Goal: Information Seeking & Learning: Find specific fact

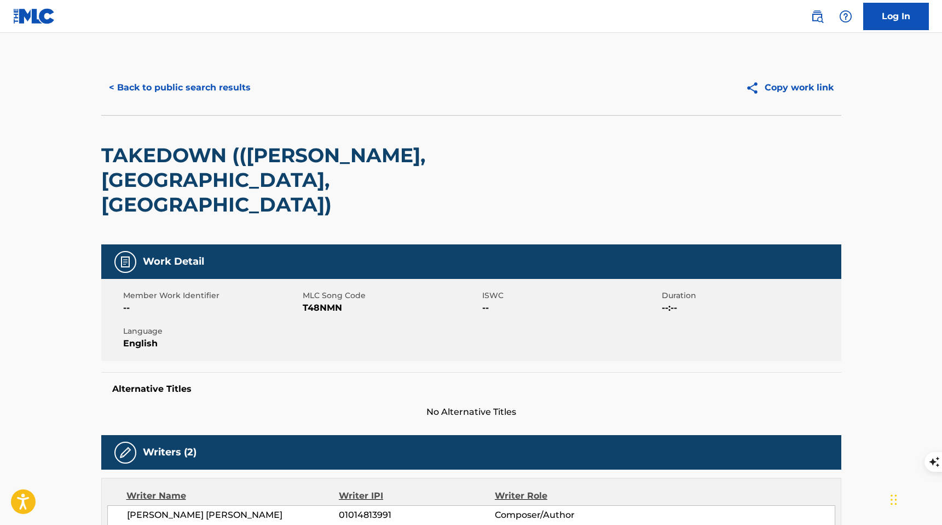
scroll to position [95, 0]
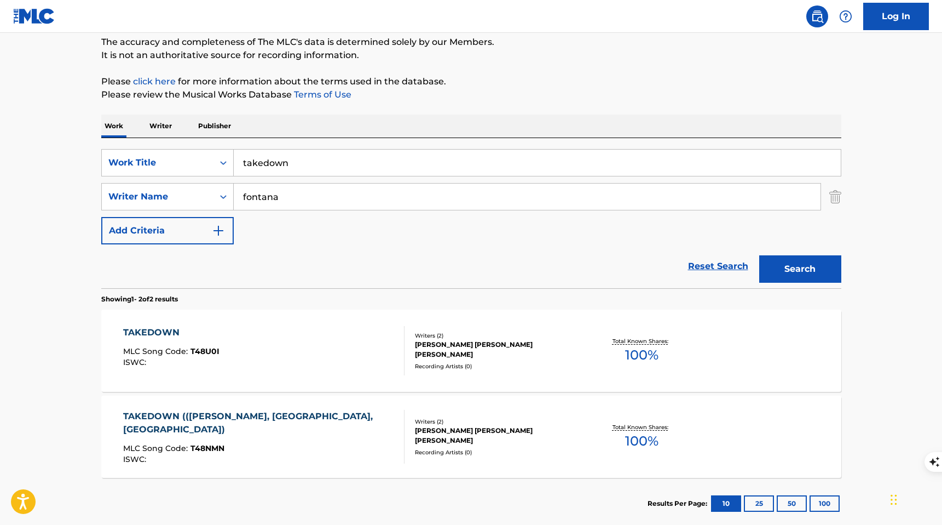
drag, startPoint x: 299, startPoint y: 166, endPoint x: 236, endPoint y: 160, distance: 63.2
click at [236, 160] on input "takedown" at bounding box center [537, 162] width 607 height 26
click at [283, 167] on input "royal honey" at bounding box center [537, 162] width 607 height 26
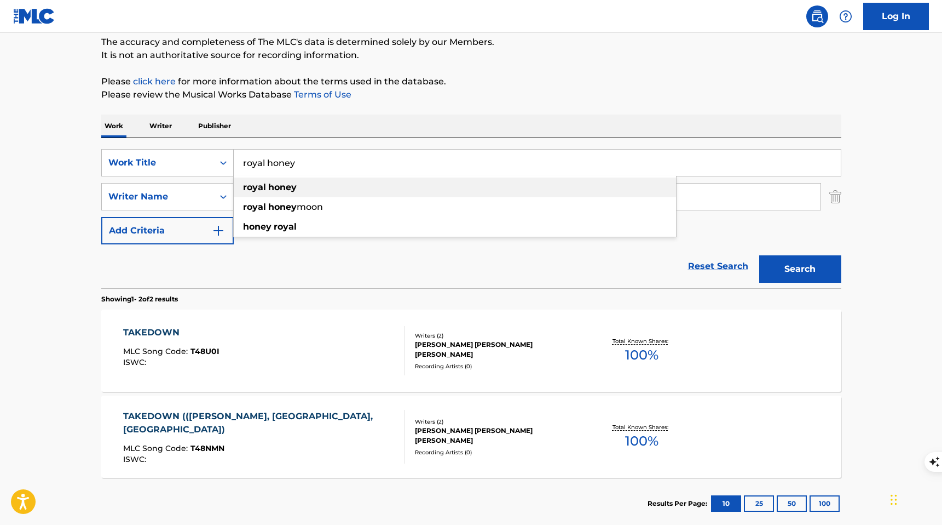
click at [281, 191] on strong "honey" at bounding box center [282, 187] width 28 height 10
type input "royal honey"
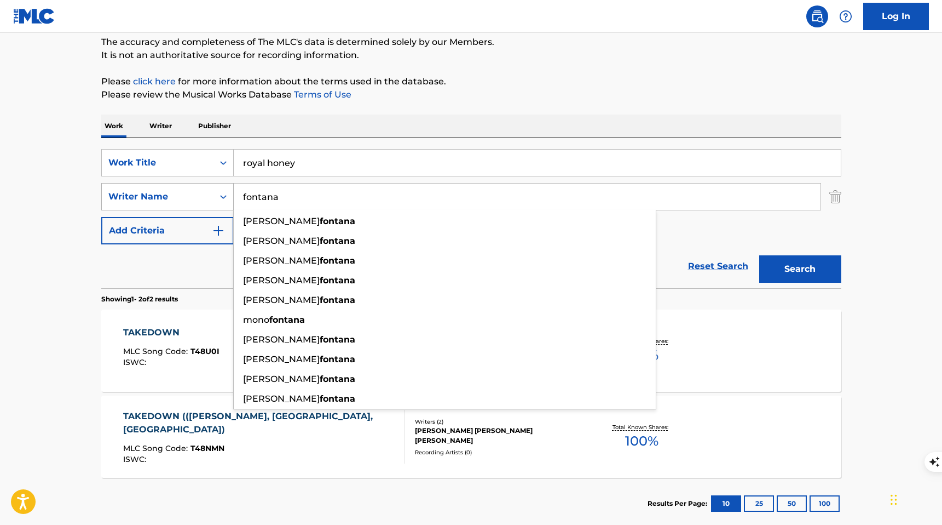
drag, startPoint x: 287, startPoint y: 194, endPoint x: 229, endPoint y: 194, distance: 58.0
click at [229, 194] on div "SearchWithCriteriad5405f07-94ff-4cc0-84ad-fcbb0ff32c1b Writer Name [PERSON_NAME…" at bounding box center [471, 196] width 740 height 27
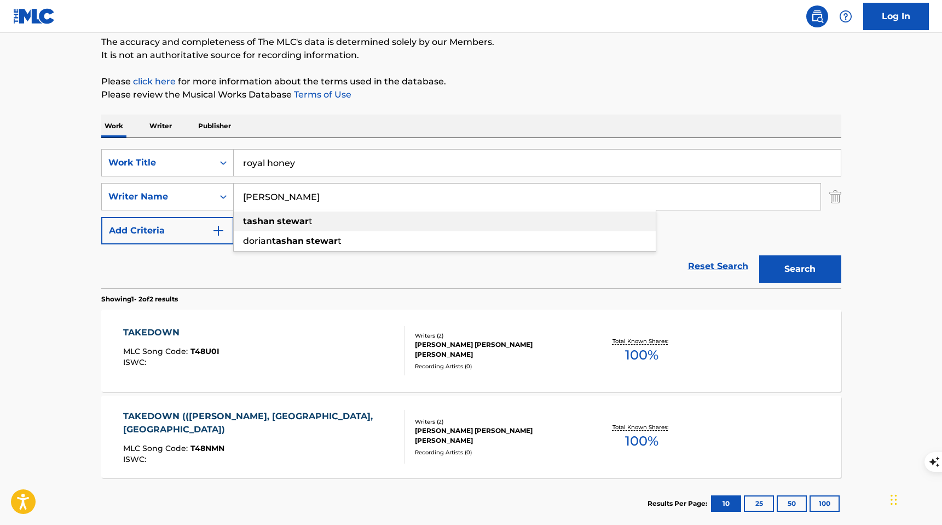
click at [261, 217] on strong "tashan" at bounding box center [259, 221] width 32 height 10
click at [778, 280] on button "Search" at bounding box center [800, 268] width 82 height 27
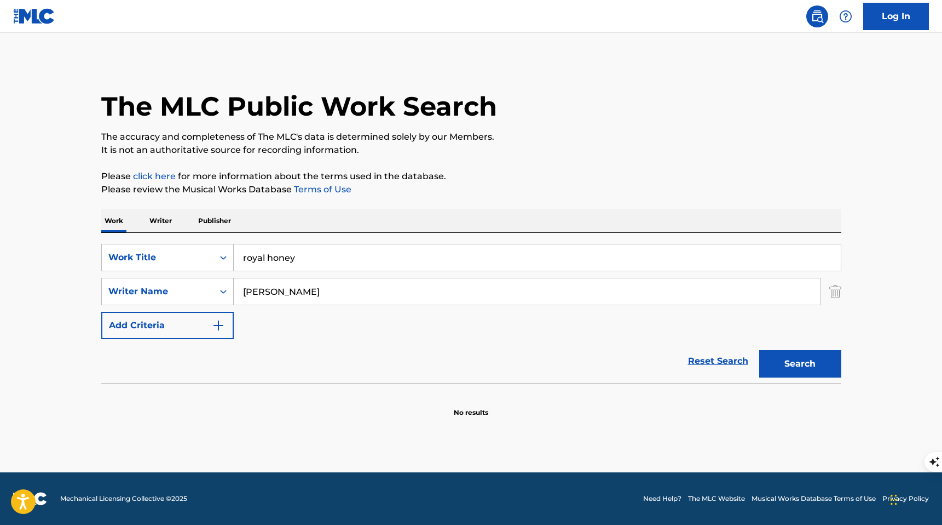
click at [243, 292] on input "[PERSON_NAME]" at bounding box center [527, 291] width 587 height 26
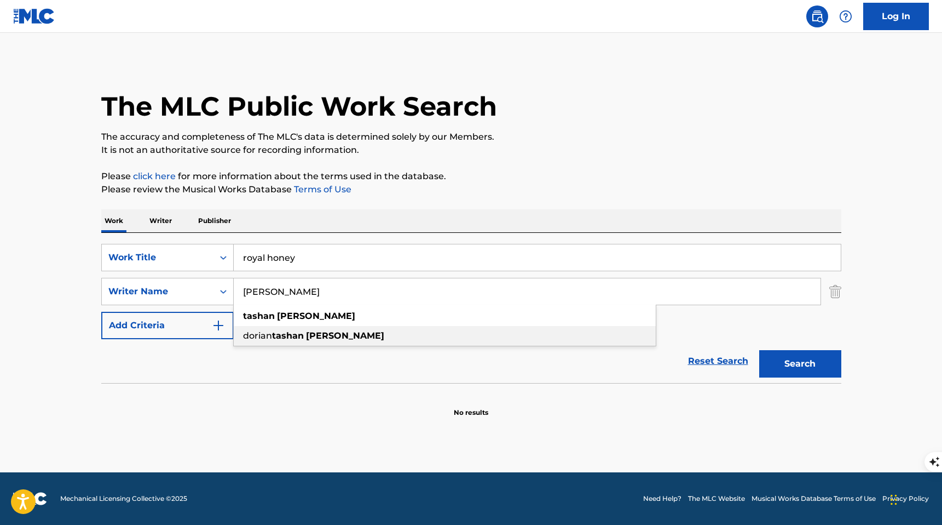
click at [275, 334] on strong "tashan" at bounding box center [288, 335] width 32 height 10
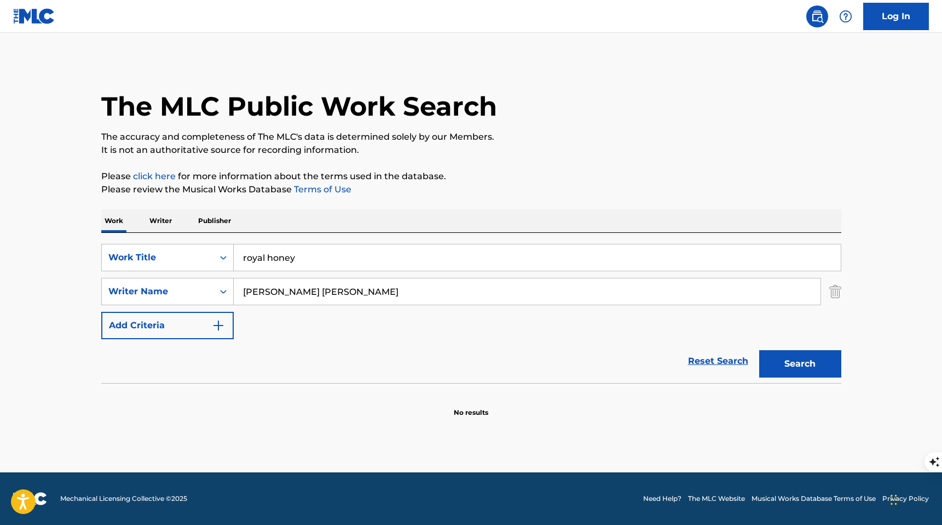
click at [792, 360] on button "Search" at bounding box center [800, 363] width 82 height 27
click at [791, 361] on button "Search" at bounding box center [800, 363] width 82 height 27
drag, startPoint x: 274, startPoint y: 295, endPoint x: 235, endPoint y: 293, distance: 38.9
click at [235, 293] on input "[PERSON_NAME] [PERSON_NAME]" at bounding box center [527, 291] width 587 height 26
type input "[PERSON_NAME]"
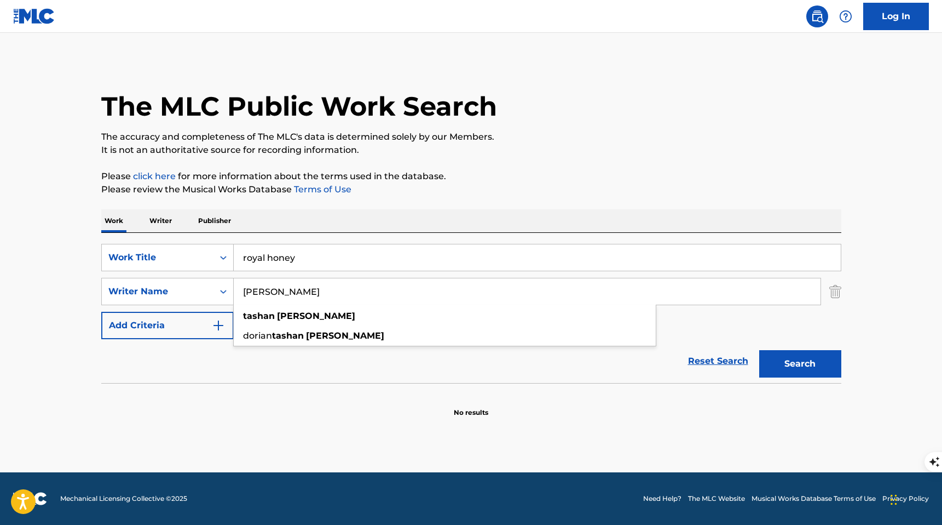
click at [154, 219] on p "Writer" at bounding box center [160, 220] width 29 height 23
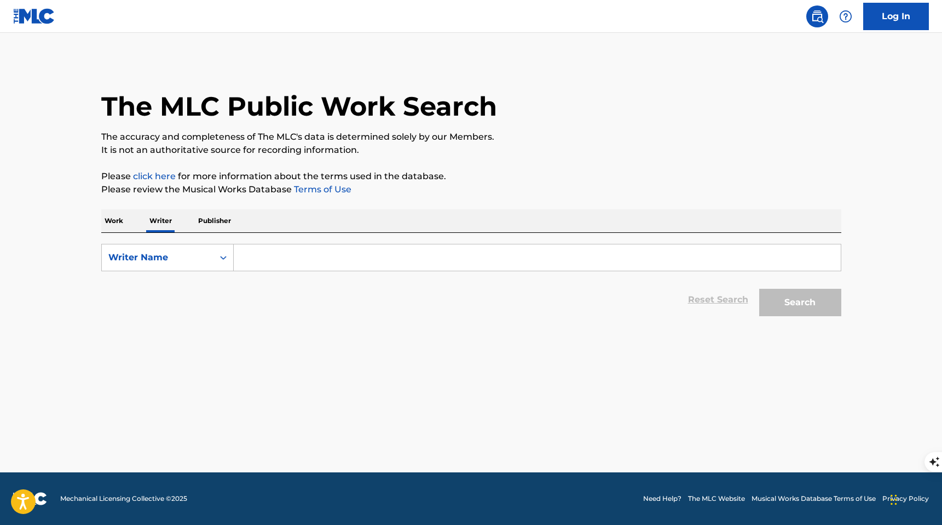
click at [295, 259] on input "Search Form" at bounding box center [537, 257] width 607 height 26
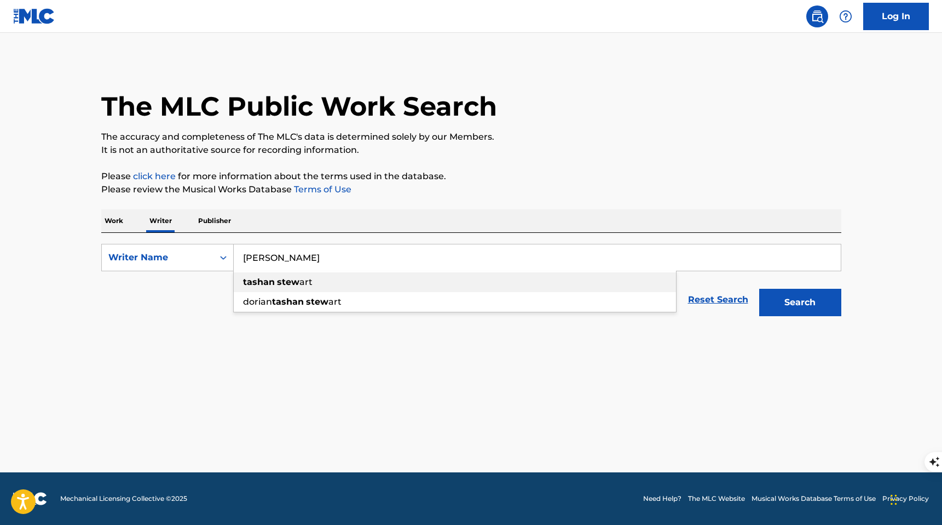
click at [335, 288] on div "tashan stew art" at bounding box center [455, 282] width 442 height 20
type input "[PERSON_NAME]"
click at [767, 308] on button "Search" at bounding box center [800, 302] width 82 height 27
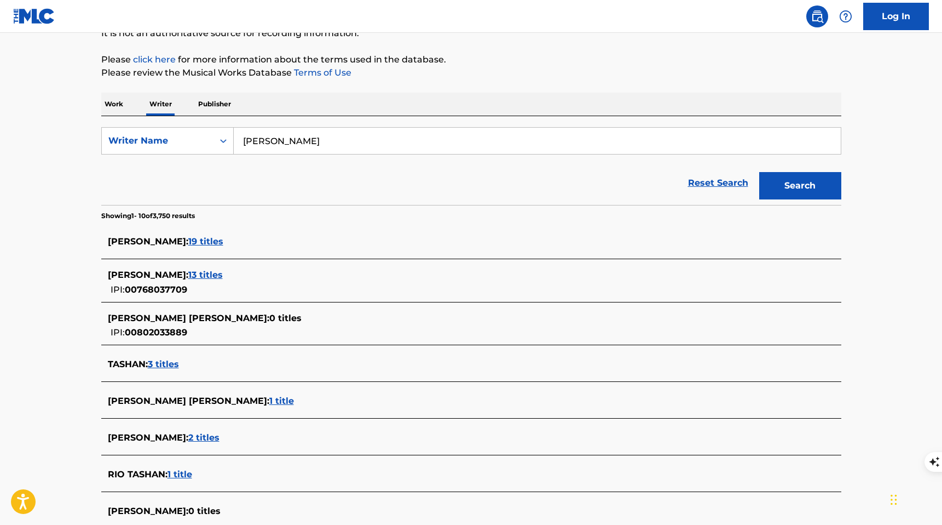
scroll to position [127, 0]
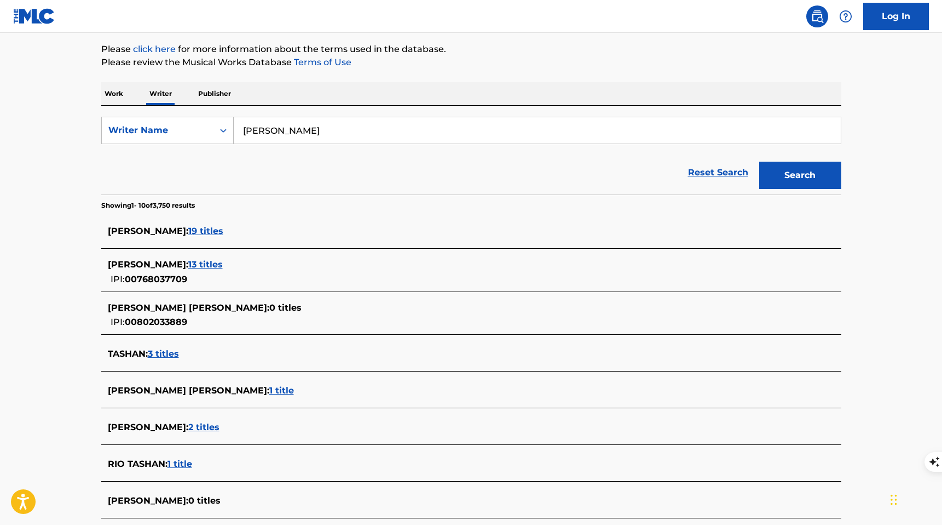
click at [170, 352] on span "3 titles" at bounding box center [163, 353] width 31 height 10
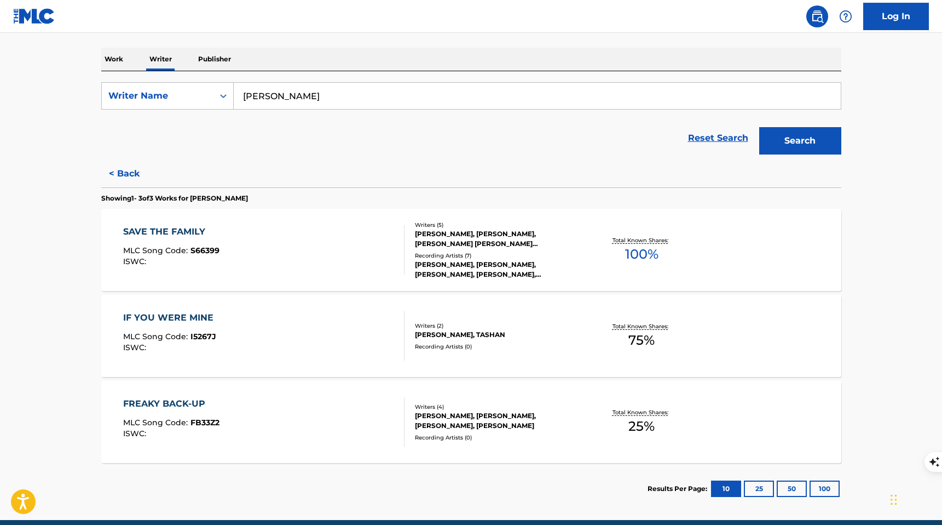
scroll to position [163, 0]
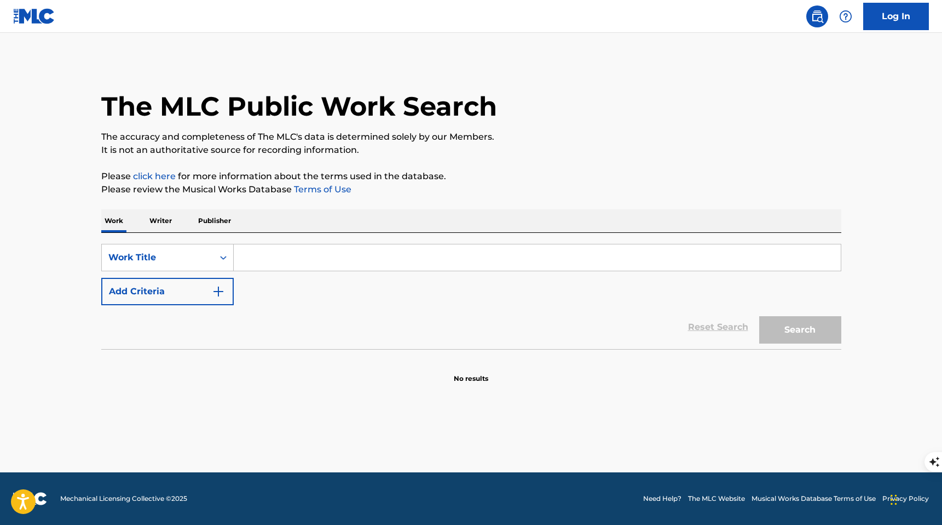
click at [241, 261] on input "Search Form" at bounding box center [537, 257] width 607 height 26
click at [246, 260] on input "[PERSON_NAME]" at bounding box center [537, 257] width 607 height 26
click at [243, 260] on input "[PERSON_NAME]" at bounding box center [537, 257] width 607 height 26
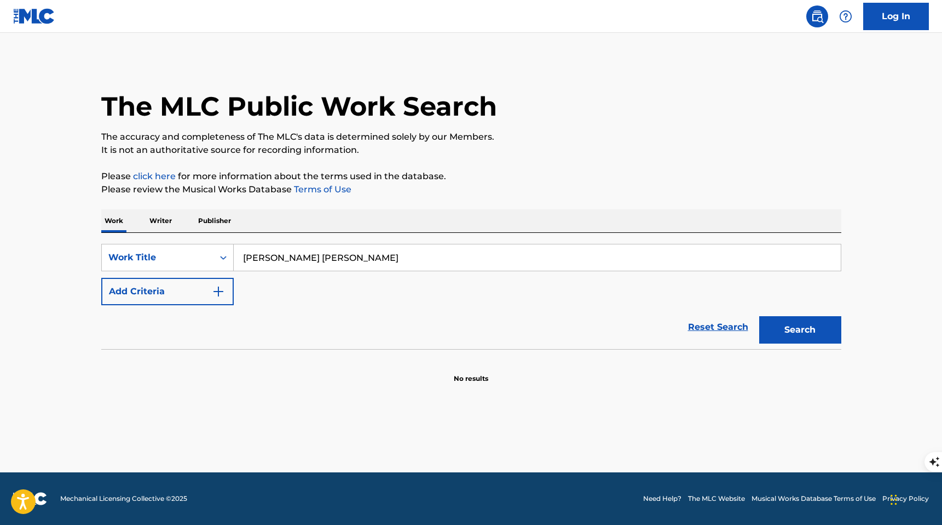
type input "[PERSON_NAME] [PERSON_NAME]"
click at [759, 316] on button "Search" at bounding box center [800, 329] width 82 height 27
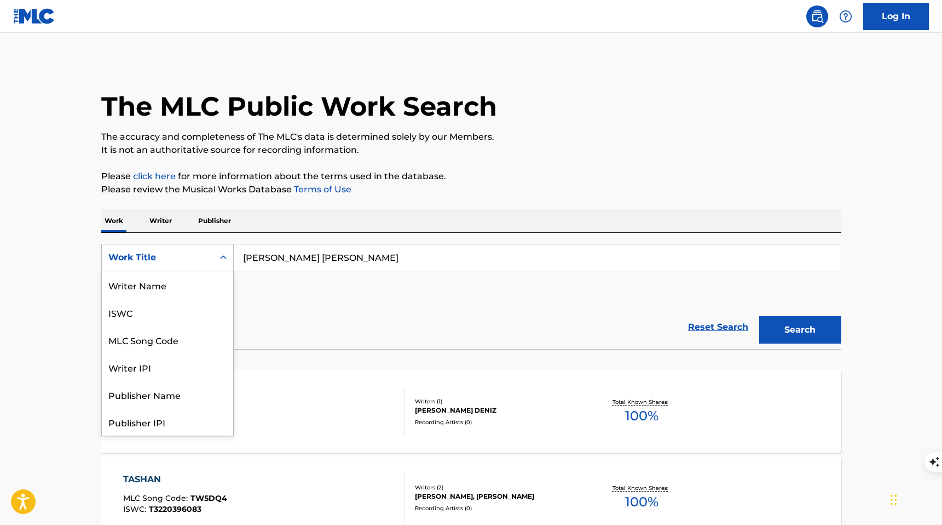
click at [183, 251] on div "Work Title" at bounding box center [157, 257] width 99 height 13
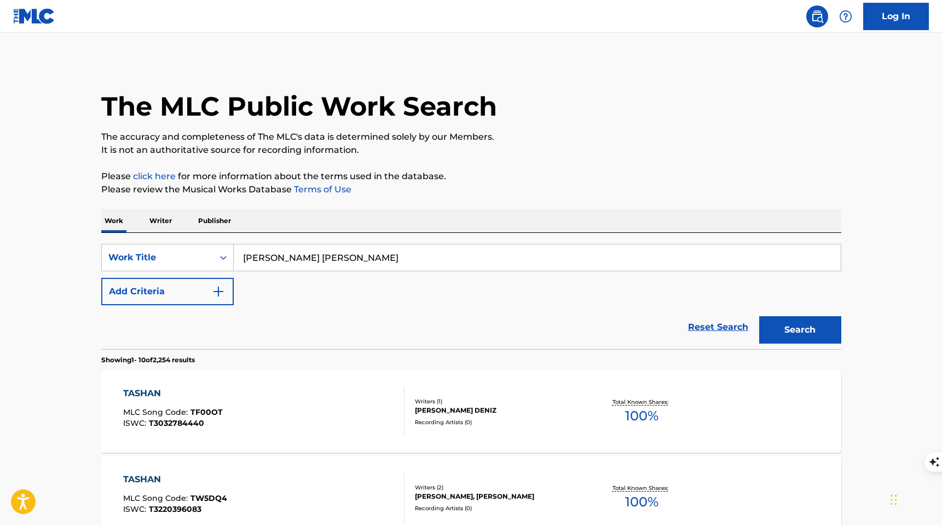
click at [166, 229] on p "Writer" at bounding box center [160, 220] width 29 height 23
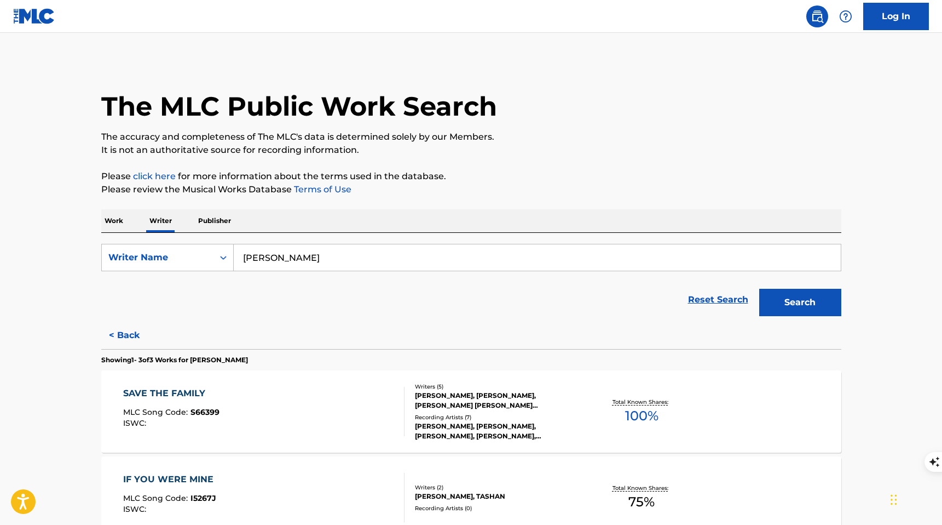
click at [243, 260] on input "[PERSON_NAME]" at bounding box center [537, 257] width 607 height 26
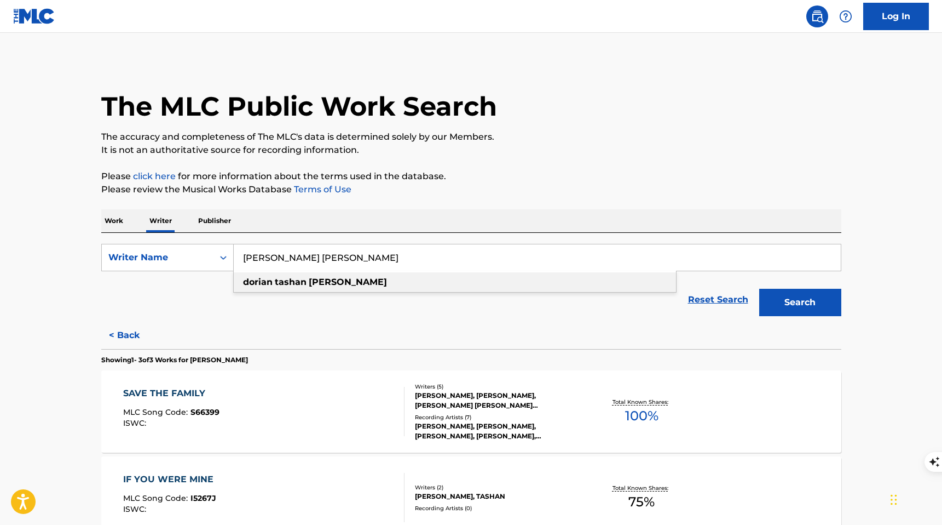
type input "[PERSON_NAME] [PERSON_NAME]"
click at [303, 275] on div "[PERSON_NAME] [PERSON_NAME]" at bounding box center [455, 282] width 442 height 20
click at [785, 295] on button "Search" at bounding box center [800, 302] width 82 height 27
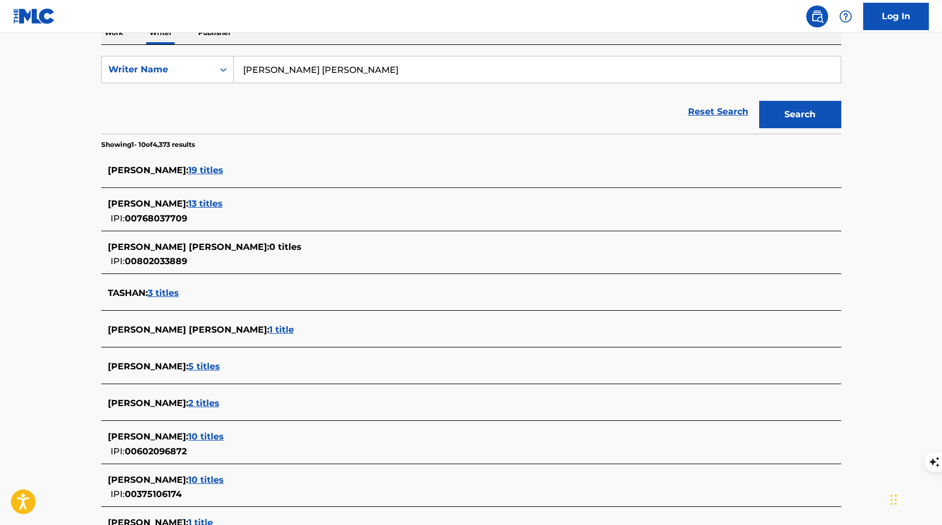
scroll to position [194, 0]
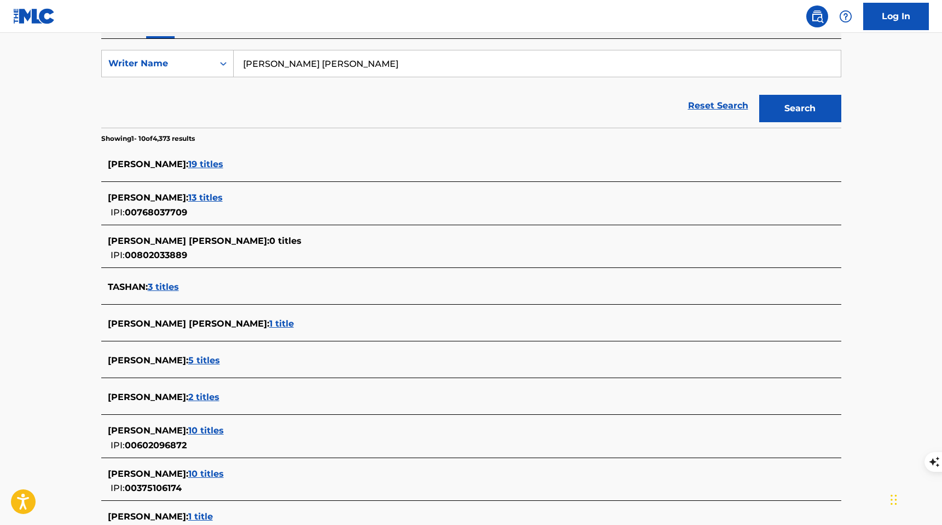
click at [269, 324] on span "1 title" at bounding box center [281, 323] width 25 height 10
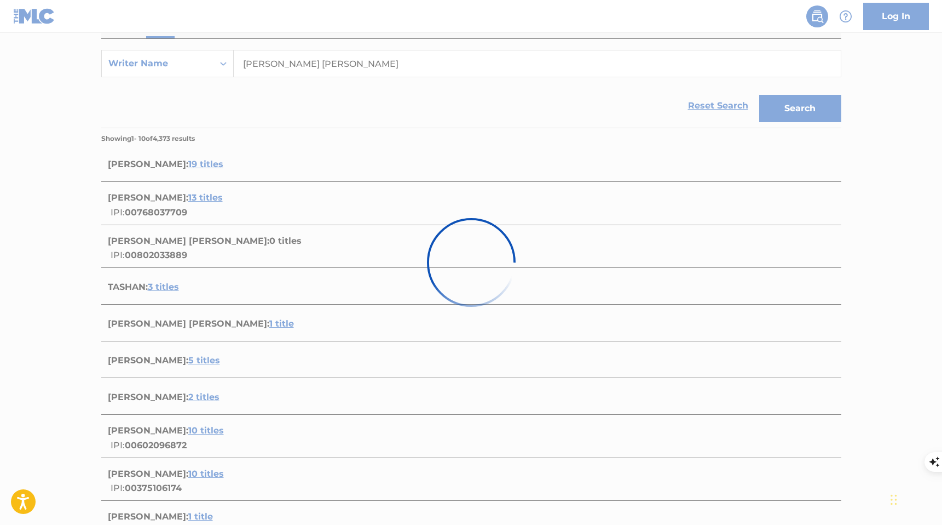
scroll to position [37, 0]
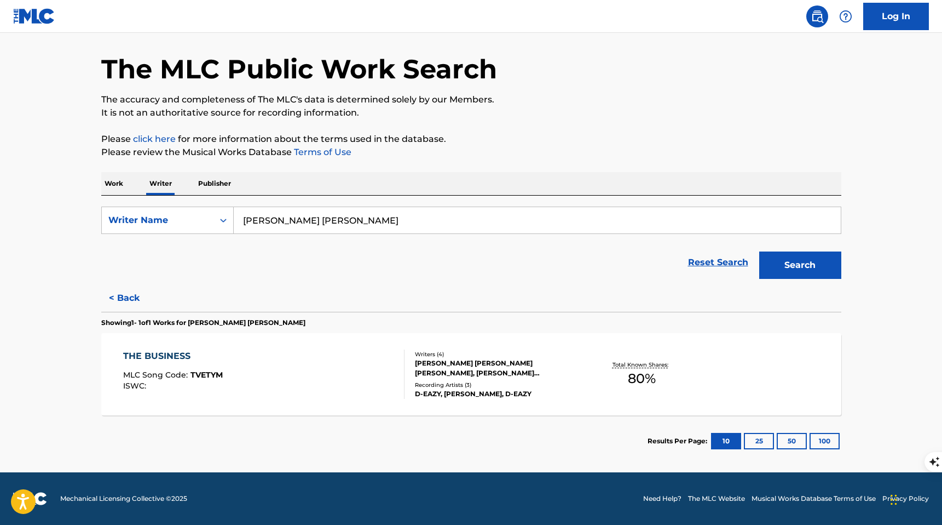
click at [177, 354] on div "THE BUSINESS" at bounding box center [173, 355] width 100 height 13
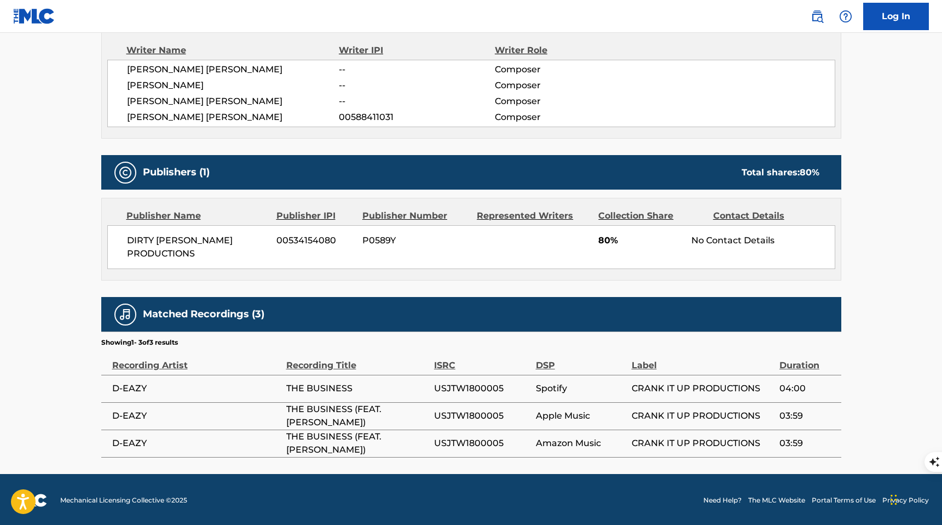
scroll to position [394, 0]
